Goal: Task Accomplishment & Management: Complete application form

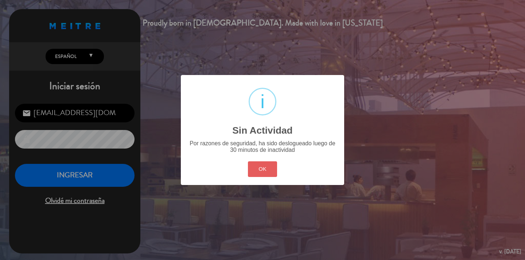
click at [268, 168] on button "OK" at bounding box center [263, 169] width 30 height 16
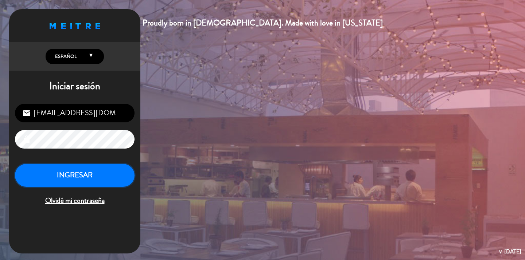
click at [78, 174] on button "INGRESAR" at bounding box center [74, 175] width 119 height 23
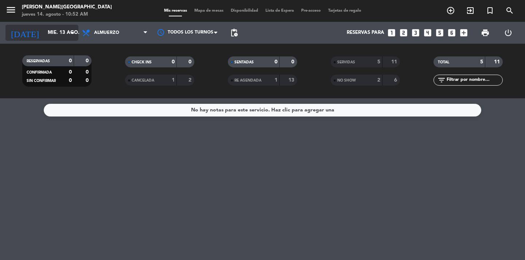
click at [52, 32] on input "mié. 13 ago." at bounding box center [76, 32] width 64 height 13
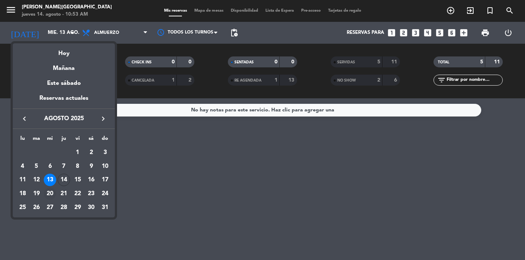
click at [48, 193] on div "20" at bounding box center [50, 194] width 12 height 12
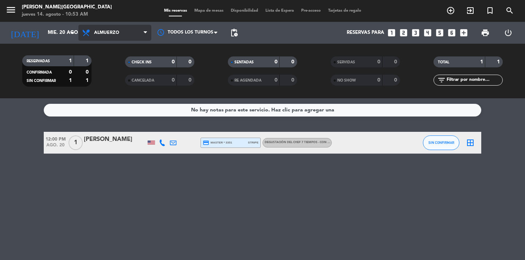
click at [128, 34] on span "Almuerzo" at bounding box center [114, 33] width 73 height 16
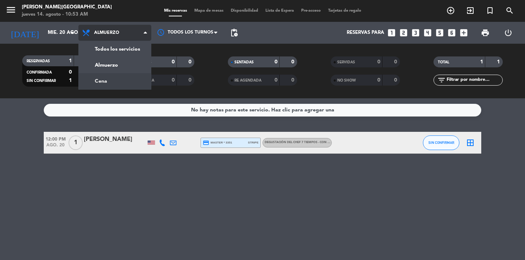
click at [113, 85] on div "menu [PERSON_NAME][GEOGRAPHIC_DATA] jueves 14. agosto - 10:53 AM Mis reservas M…" at bounding box center [262, 49] width 525 height 98
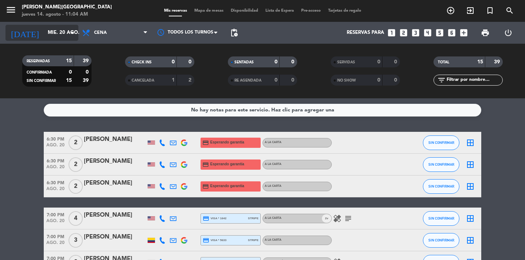
click at [62, 36] on input "mié. 20 ago." at bounding box center [76, 32] width 64 height 13
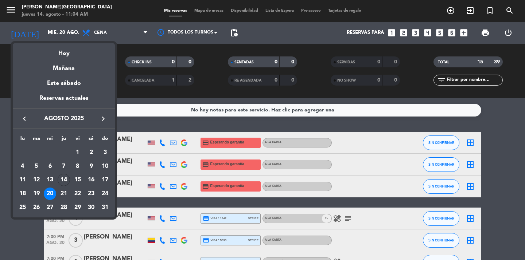
click at [99, 33] on div at bounding box center [262, 130] width 525 height 260
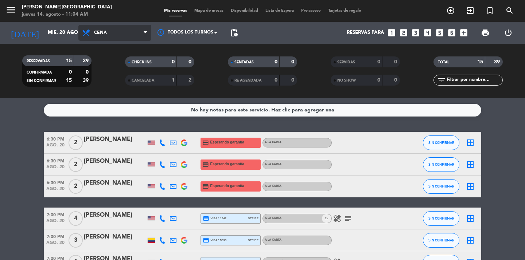
click at [102, 33] on span "Cena" at bounding box center [100, 32] width 13 height 5
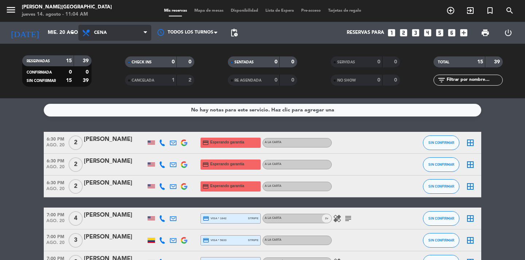
click at [135, 35] on span "Cena" at bounding box center [114, 33] width 73 height 16
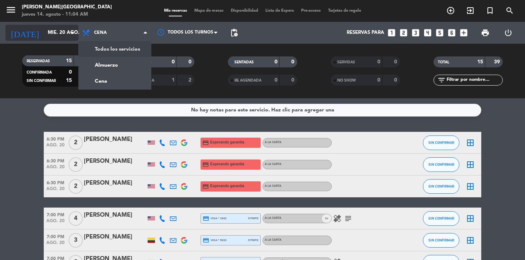
click at [64, 31] on input "mié. 20 ago." at bounding box center [76, 32] width 64 height 13
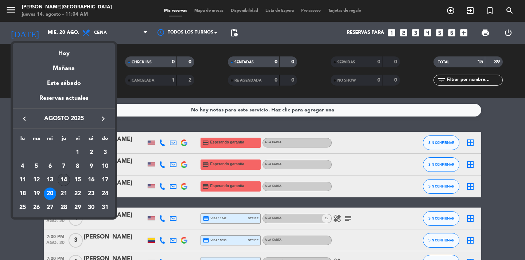
click at [63, 178] on div "14" at bounding box center [64, 180] width 12 height 12
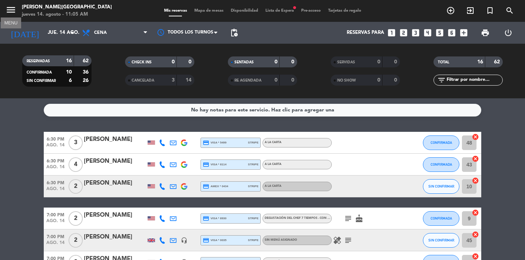
click at [15, 8] on icon "menu" at bounding box center [10, 9] width 11 height 11
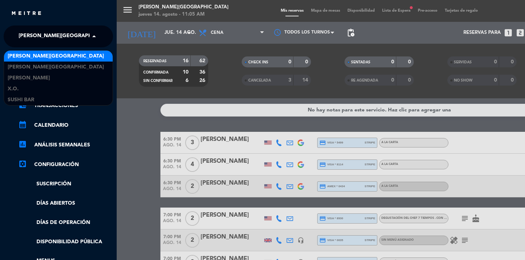
click at [71, 41] on div "× [PERSON_NAME][GEOGRAPHIC_DATA]" at bounding box center [53, 36] width 74 height 15
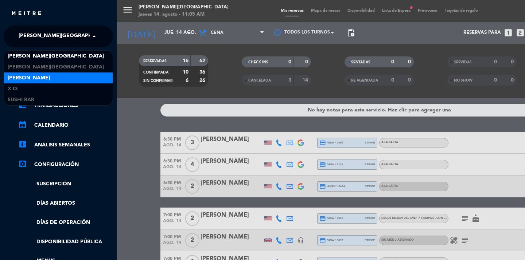
click at [68, 78] on div "[PERSON_NAME]" at bounding box center [58, 77] width 109 height 11
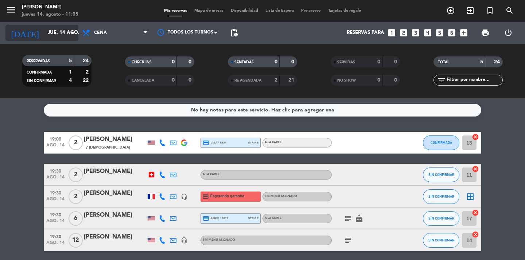
click at [64, 34] on input "jue. 14 ago." at bounding box center [76, 32] width 64 height 13
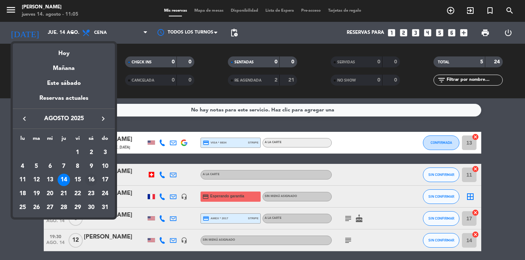
click at [91, 179] on div "16" at bounding box center [91, 180] width 12 height 12
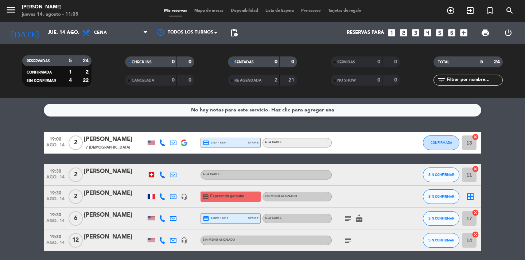
type input "sáb. 16 ago."
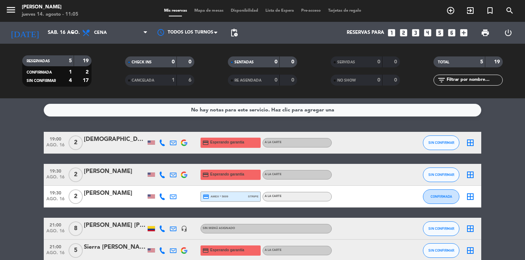
click at [427, 31] on icon "looks_4" at bounding box center [427, 32] width 9 height 9
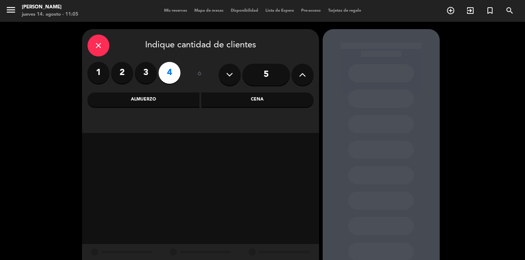
click at [242, 101] on div "Cena" at bounding box center [257, 100] width 112 height 15
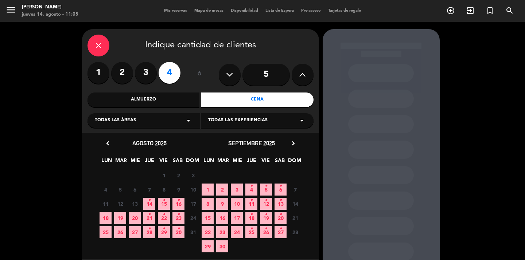
click at [181, 202] on span "16 •" at bounding box center [178, 204] width 12 height 12
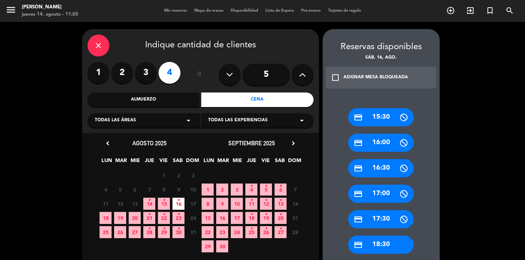
click at [99, 48] on icon "close" at bounding box center [98, 45] width 9 height 9
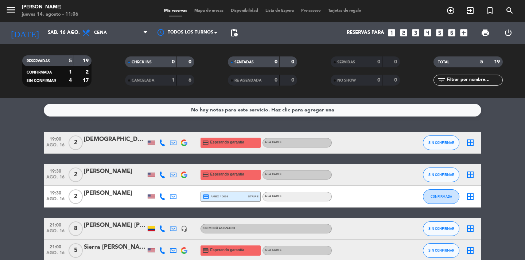
click at [428, 32] on icon "looks_4" at bounding box center [427, 32] width 9 height 9
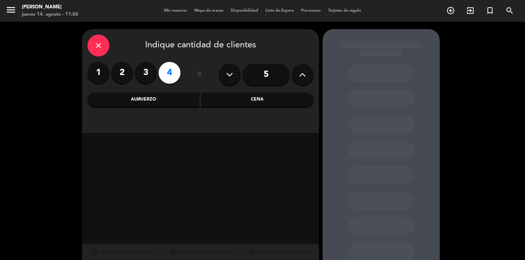
click at [246, 93] on div "Cena" at bounding box center [257, 100] width 112 height 15
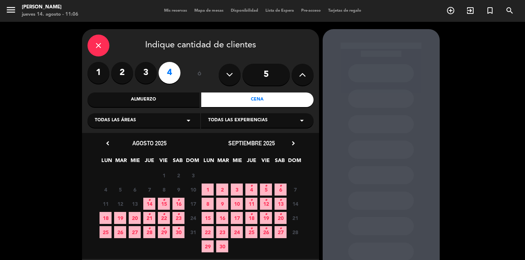
click at [180, 206] on span "16 •" at bounding box center [178, 204] width 12 height 12
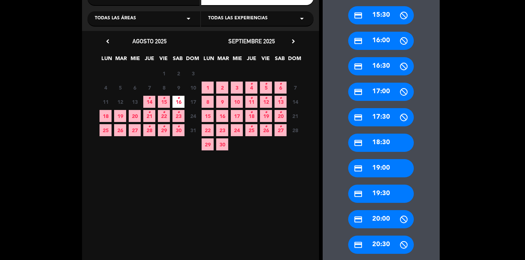
scroll to position [103, 0]
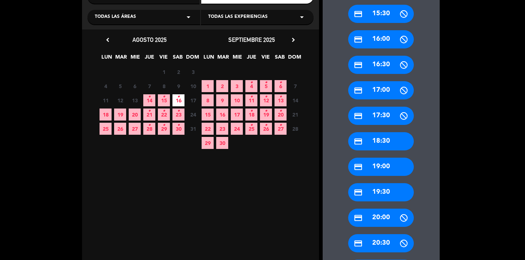
click at [381, 190] on div "credit_card 19:30" at bounding box center [381, 192] width 66 height 18
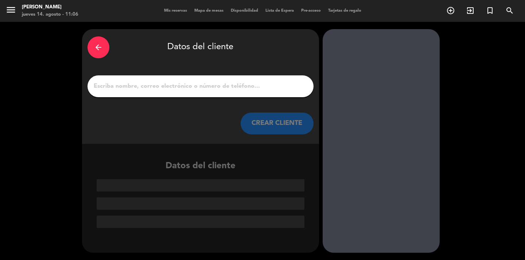
click at [212, 80] on div at bounding box center [200, 86] width 226 height 22
click at [205, 91] on input "1" at bounding box center [200, 86] width 215 height 10
paste input "[PERSON_NAME]"
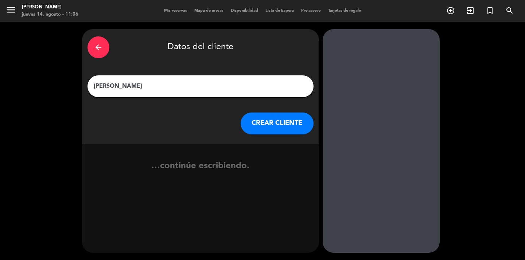
type input "[PERSON_NAME]"
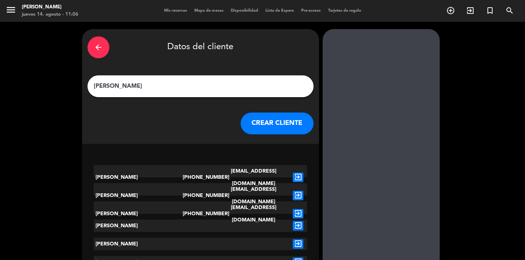
click at [268, 123] on button "CREAR CLIENTE" at bounding box center [276, 124] width 73 height 22
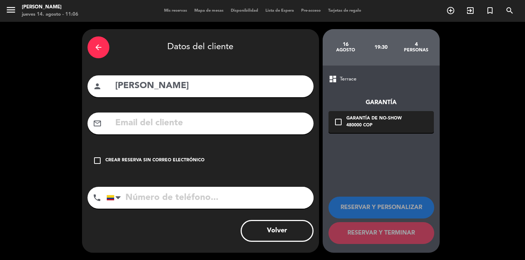
click at [137, 194] on input "tel" at bounding box center [209, 198] width 207 height 22
paste input "[PHONE_NUMBER]"
type input "[PHONE_NUMBER]"
click at [96, 160] on icon "check_box_outline_blank" at bounding box center [97, 160] width 9 height 9
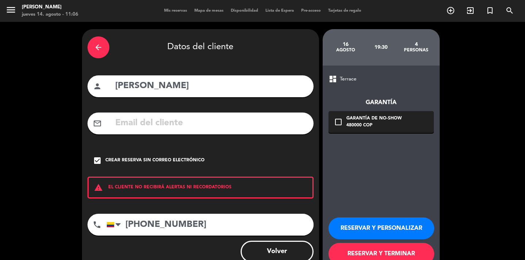
click at [376, 228] on button "RESERVAR Y PERSONALIZAR" at bounding box center [381, 228] width 106 height 22
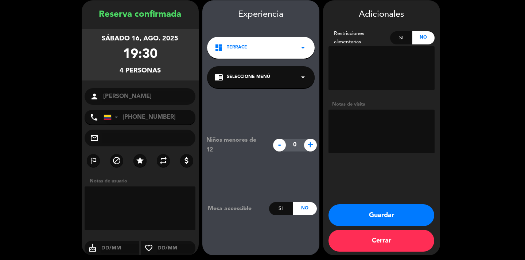
scroll to position [29, 0]
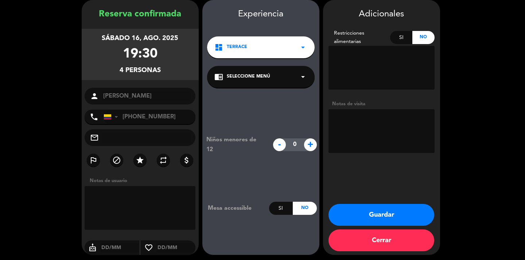
click at [381, 213] on button "Guardar" at bounding box center [381, 215] width 106 height 22
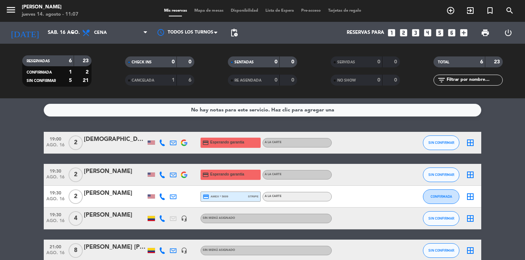
scroll to position [60, 0]
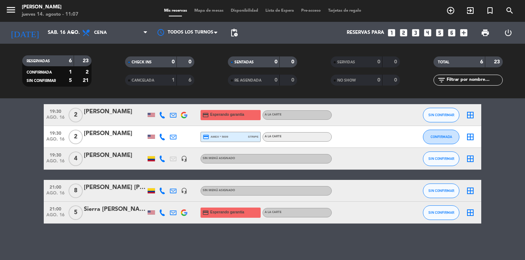
click at [97, 157] on div "[PERSON_NAME]" at bounding box center [115, 155] width 62 height 9
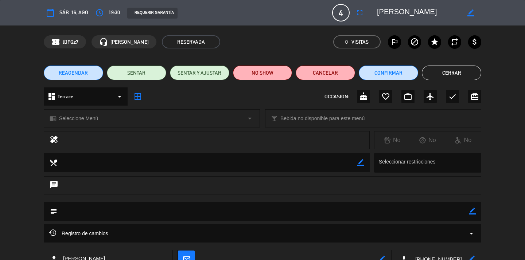
click at [180, 213] on textarea at bounding box center [262, 211] width 411 height 19
click at [474, 213] on icon "border_color" at bounding box center [472, 211] width 7 height 7
type textarea "m"
type textarea "[PERSON_NAME]"
click at [469, 213] on icon at bounding box center [472, 211] width 7 height 7
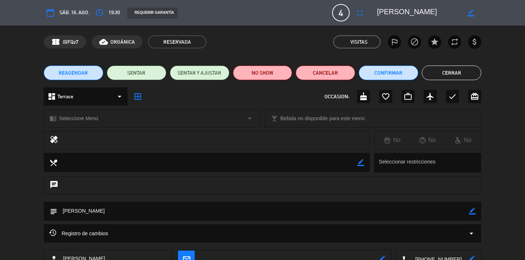
click at [448, 76] on button "Cerrar" at bounding box center [451, 73] width 59 height 15
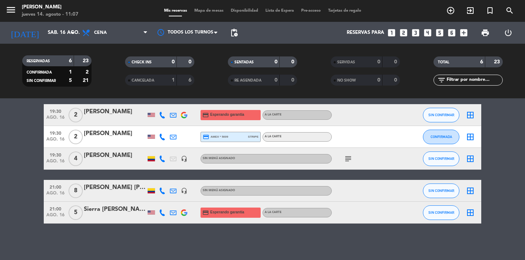
scroll to position [0, 0]
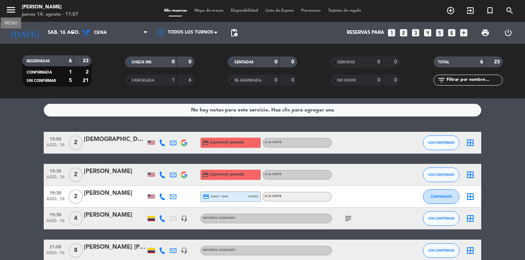
click at [13, 9] on icon "menu" at bounding box center [10, 9] width 11 height 11
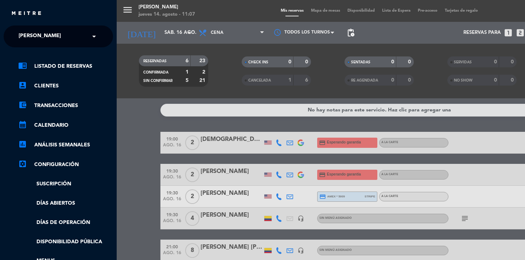
click at [66, 35] on input "text" at bounding box center [59, 37] width 89 height 16
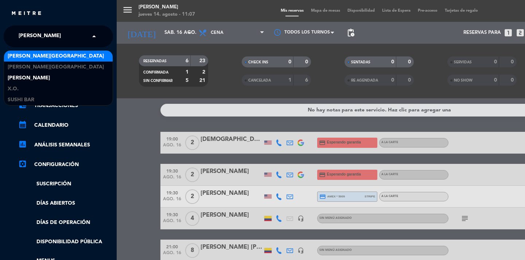
click at [61, 56] on div "[PERSON_NAME][GEOGRAPHIC_DATA]" at bounding box center [58, 56] width 109 height 11
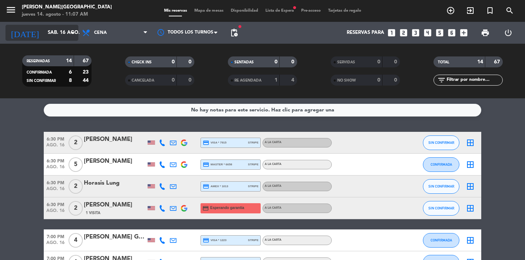
click at [64, 37] on input "sáb. 16 ago." at bounding box center [76, 32] width 64 height 13
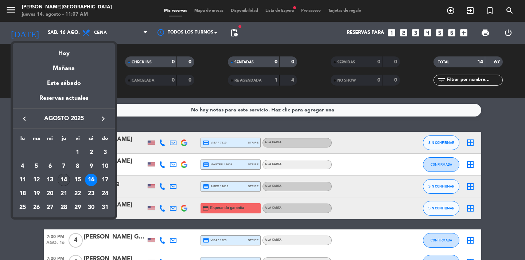
click at [64, 181] on div "14" at bounding box center [64, 180] width 12 height 12
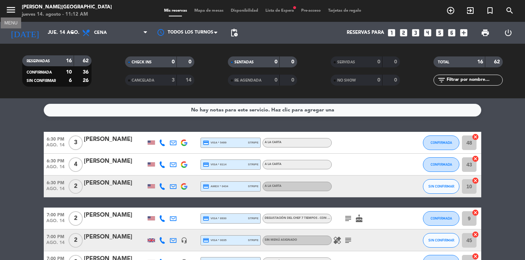
click at [15, 11] on icon "menu" at bounding box center [10, 9] width 11 height 11
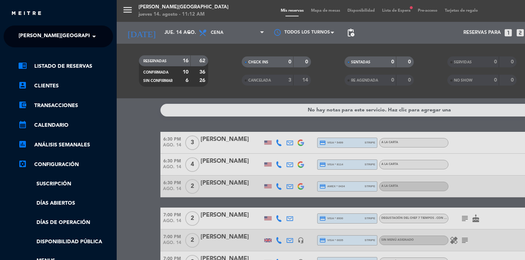
click at [50, 38] on span "[PERSON_NAME][GEOGRAPHIC_DATA]" at bounding box center [67, 36] width 96 height 15
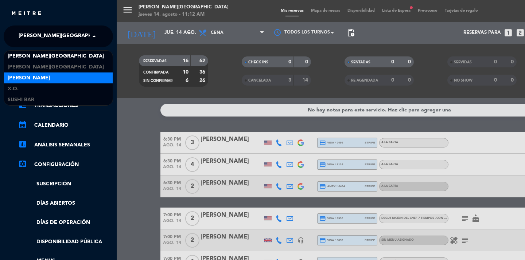
click at [59, 80] on div "[PERSON_NAME]" at bounding box center [58, 77] width 109 height 11
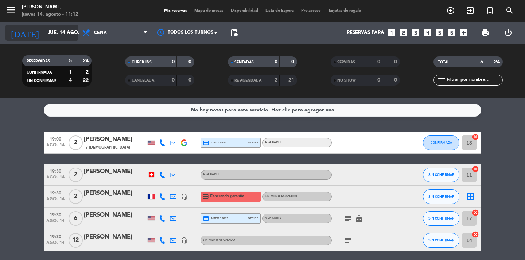
click at [56, 34] on input "jue. 14 ago." at bounding box center [76, 32] width 64 height 13
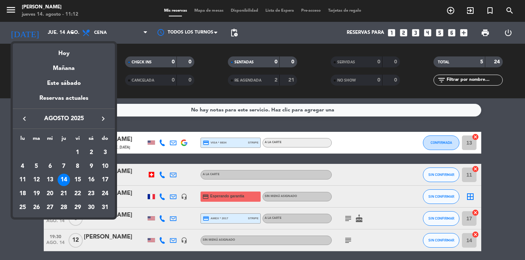
click at [102, 115] on icon "keyboard_arrow_right" at bounding box center [103, 118] width 9 height 9
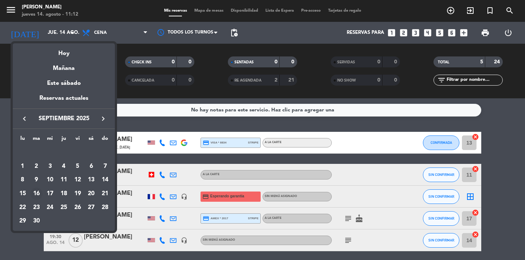
click at [39, 193] on div "16" at bounding box center [36, 194] width 12 height 12
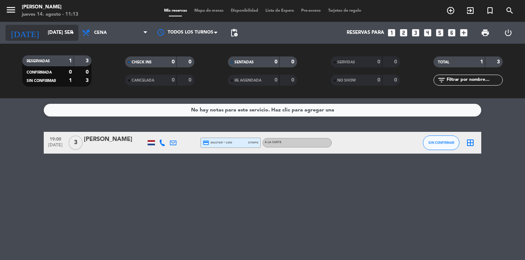
click at [60, 31] on input "[DATE] sep." at bounding box center [76, 32] width 64 height 13
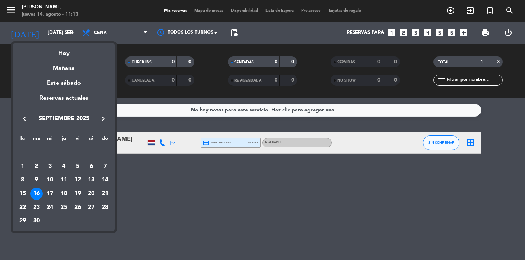
click at [68, 11] on div at bounding box center [262, 130] width 525 height 260
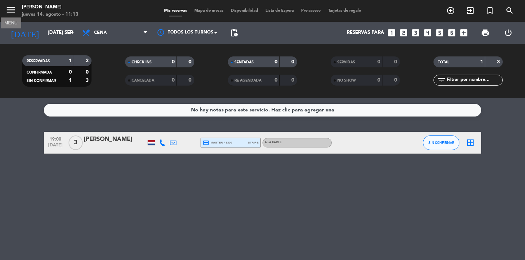
drag, startPoint x: 17, startPoint y: 13, endPoint x: 13, endPoint y: 12, distance: 4.5
click at [13, 12] on span "menu MENU" at bounding box center [13, 11] width 16 height 17
click at [13, 12] on icon "menu" at bounding box center [10, 9] width 11 height 11
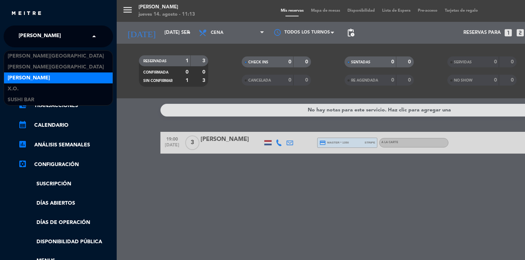
click at [67, 34] on input "text" at bounding box center [59, 37] width 89 height 16
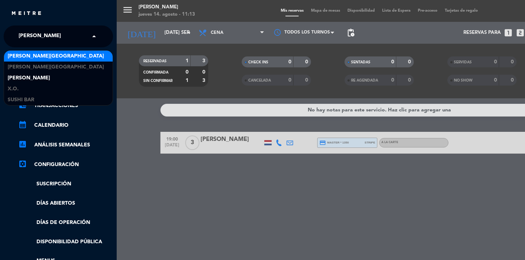
click at [43, 59] on span "[PERSON_NAME][GEOGRAPHIC_DATA]" at bounding box center [56, 56] width 96 height 8
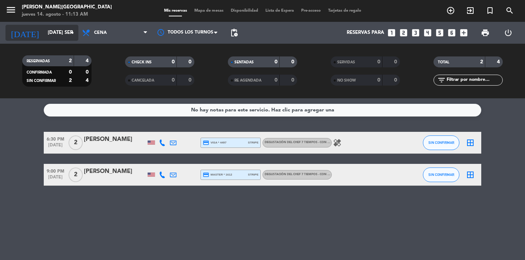
click at [73, 36] on icon "arrow_drop_down" at bounding box center [72, 32] width 9 height 9
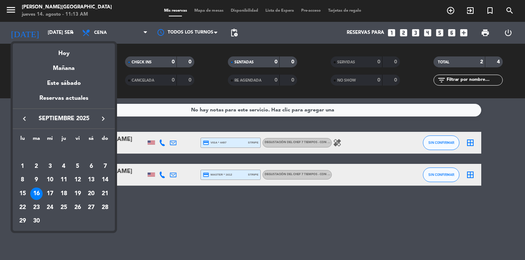
click at [23, 121] on icon "keyboard_arrow_left" at bounding box center [24, 118] width 9 height 9
click at [62, 180] on div "14" at bounding box center [64, 180] width 12 height 12
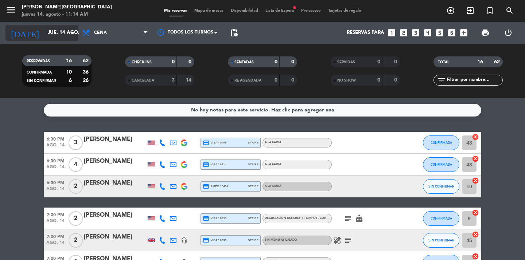
click at [58, 36] on input "jue. 14 ago." at bounding box center [76, 32] width 64 height 13
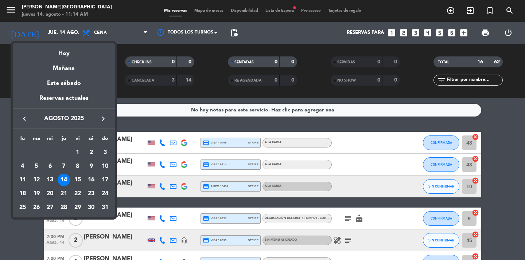
click at [47, 194] on div "20" at bounding box center [50, 194] width 12 height 12
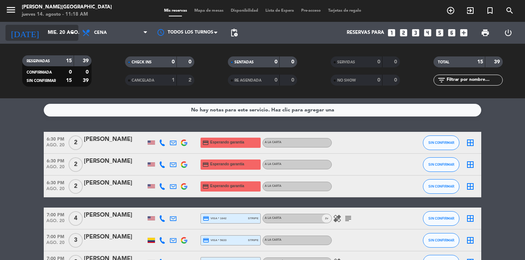
click at [69, 32] on icon "arrow_drop_down" at bounding box center [72, 32] width 9 height 9
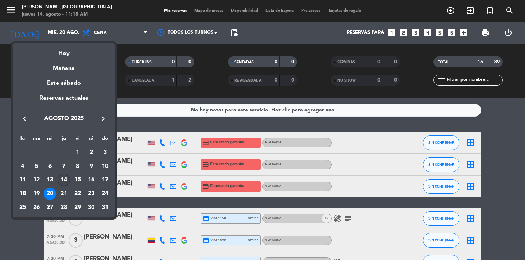
click at [64, 181] on div "14" at bounding box center [64, 180] width 12 height 12
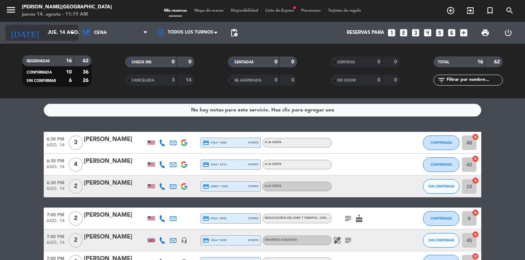
click at [75, 33] on icon "arrow_drop_down" at bounding box center [72, 32] width 9 height 9
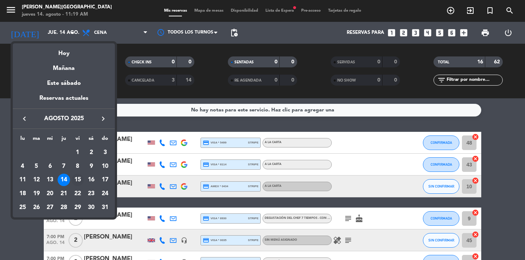
click at [76, 176] on div "15" at bounding box center [77, 180] width 12 height 12
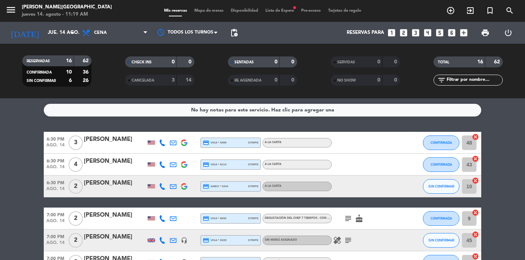
type input "vie. 15 ago."
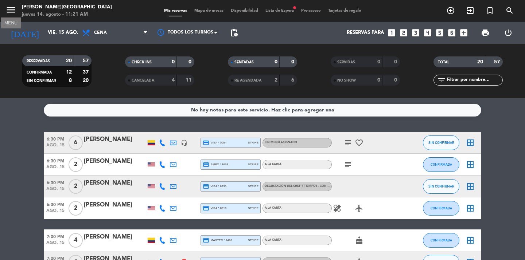
click at [15, 8] on icon "menu" at bounding box center [10, 9] width 11 height 11
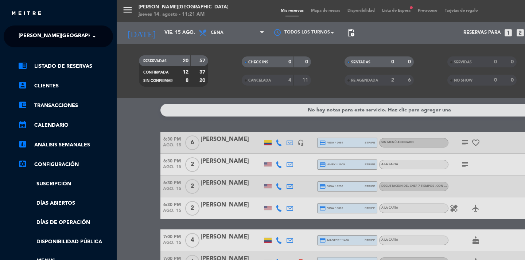
click at [75, 38] on div "× [PERSON_NAME][GEOGRAPHIC_DATA]" at bounding box center [53, 36] width 74 height 15
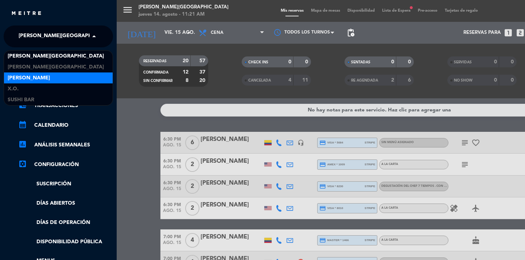
click at [68, 77] on div "[PERSON_NAME]" at bounding box center [58, 77] width 109 height 11
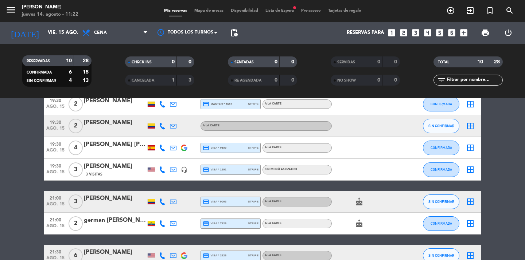
scroll to position [157, 0]
